Goal: Transaction & Acquisition: Purchase product/service

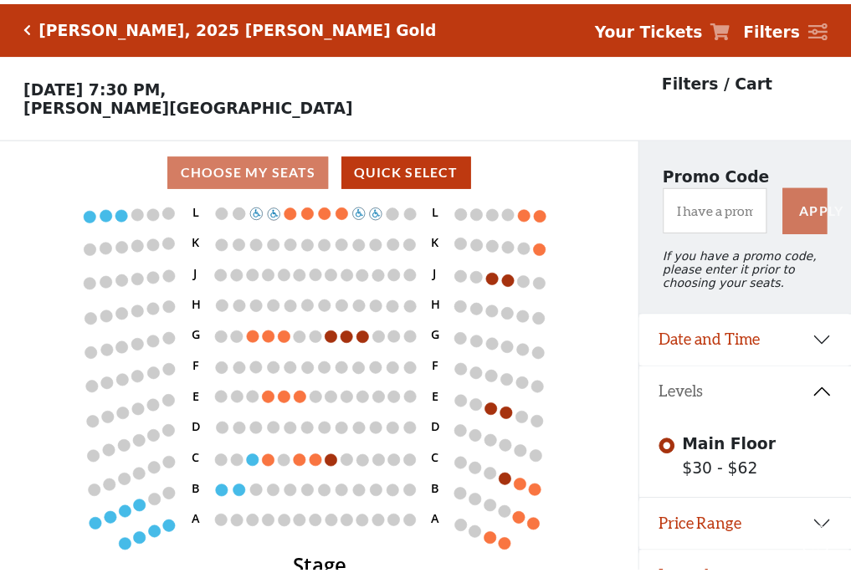
scroll to position [34, 0]
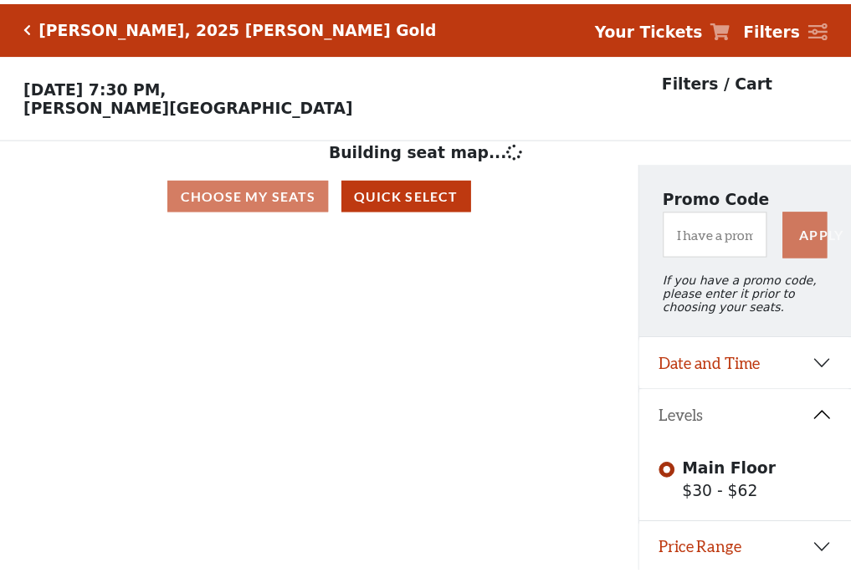
scroll to position [34, 0]
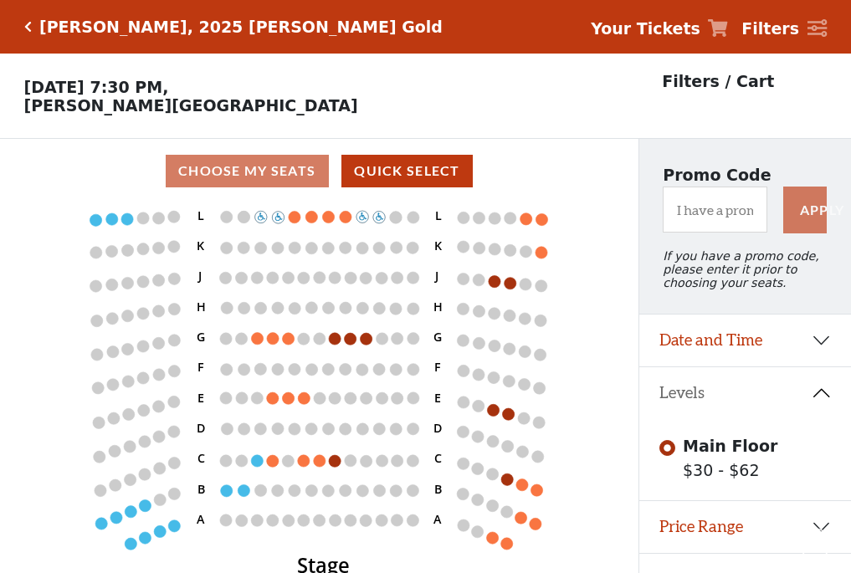
scroll to position [34, 0]
